Goal: Navigation & Orientation: Find specific page/section

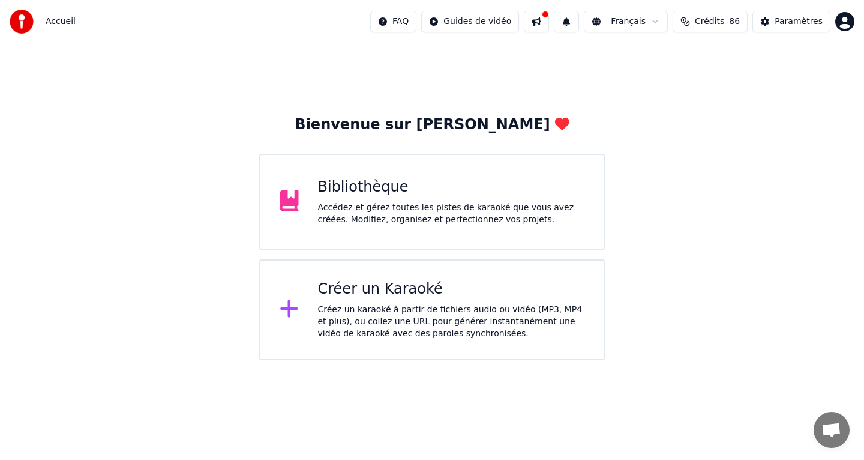
click at [491, 218] on div "Accédez et gérez toutes les pistes de karaoké que vous avez créées. Modifiez, o…" at bounding box center [451, 214] width 267 height 24
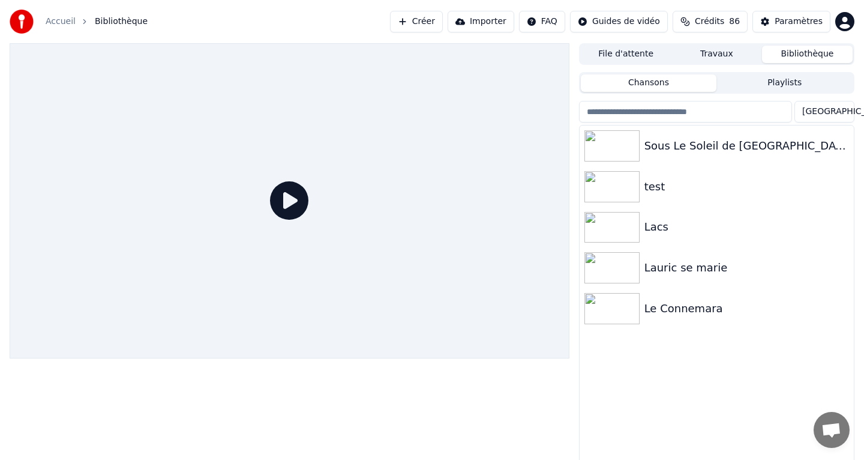
click at [635, 52] on button "File d'attente" at bounding box center [626, 54] width 91 height 17
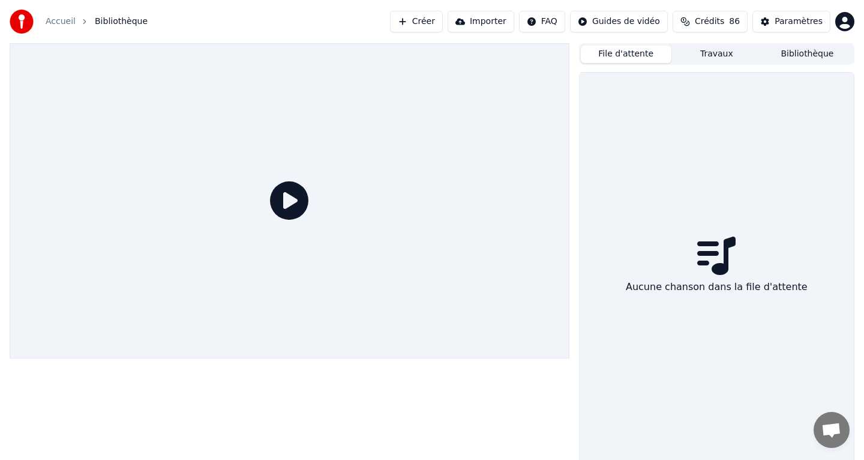
click at [715, 62] on button "Travaux" at bounding box center [717, 54] width 91 height 17
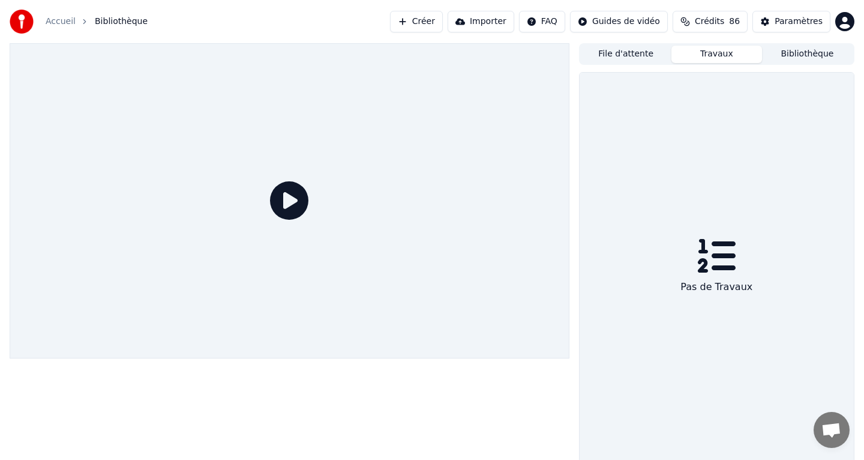
click at [804, 54] on button "Bibliothèque" at bounding box center [807, 54] width 91 height 17
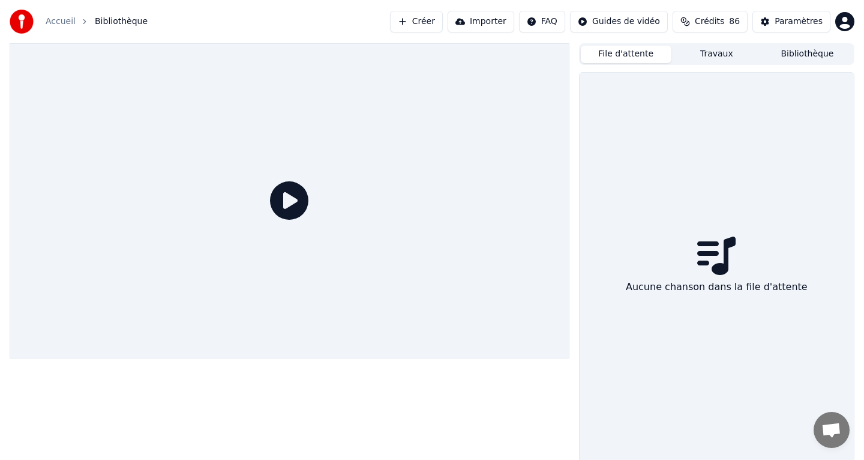
click at [634, 54] on button "File d'attente" at bounding box center [626, 54] width 91 height 17
